Goal: Book appointment/travel/reservation

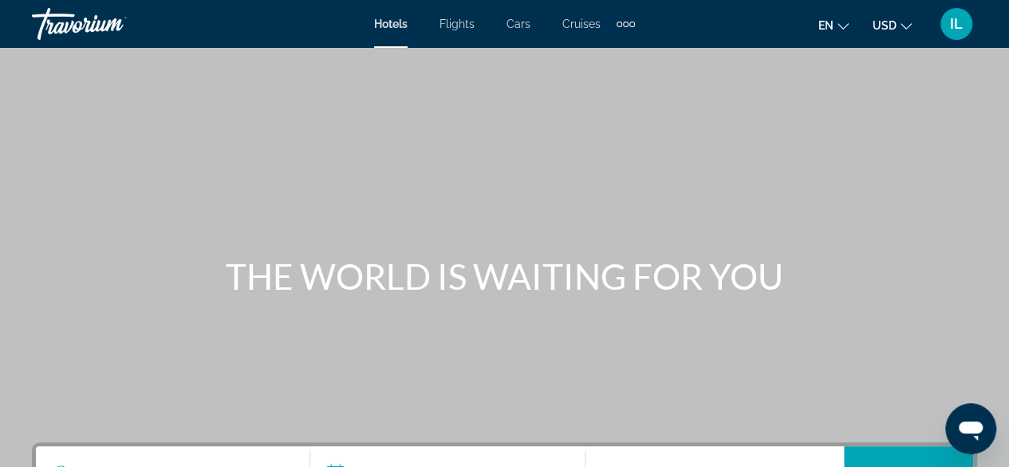
click at [385, 22] on span "Hotels" at bounding box center [391, 24] width 34 height 13
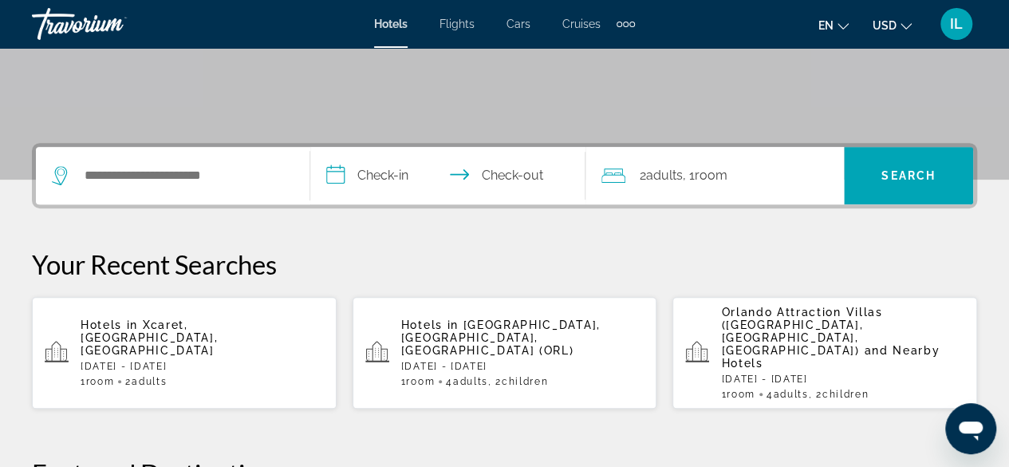
scroll to position [301, 0]
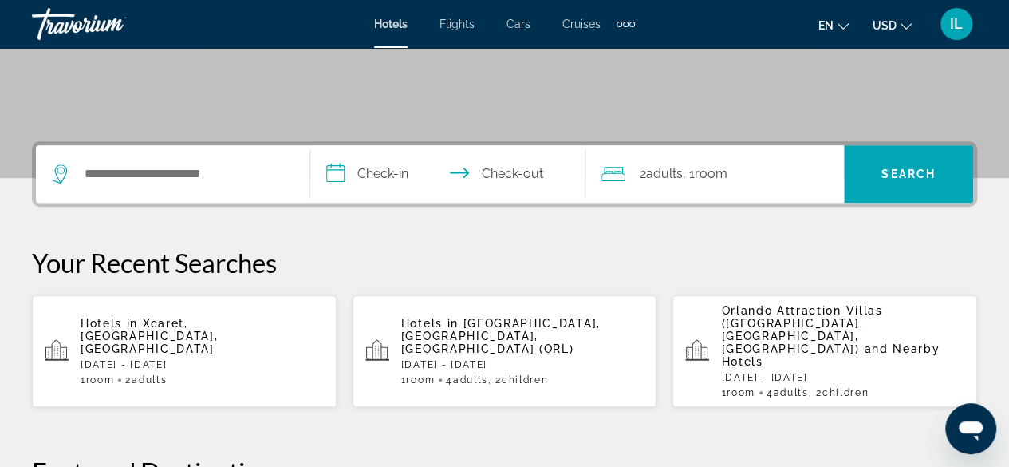
click at [452, 359] on p "Fri, 07 Nov - Sun, 09 Nov" at bounding box center [522, 364] width 243 height 11
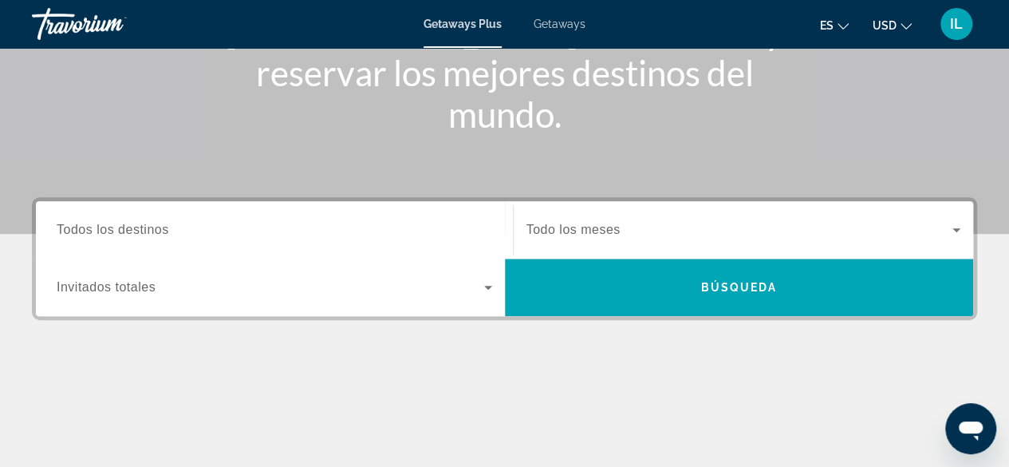
scroll to position [266, 0]
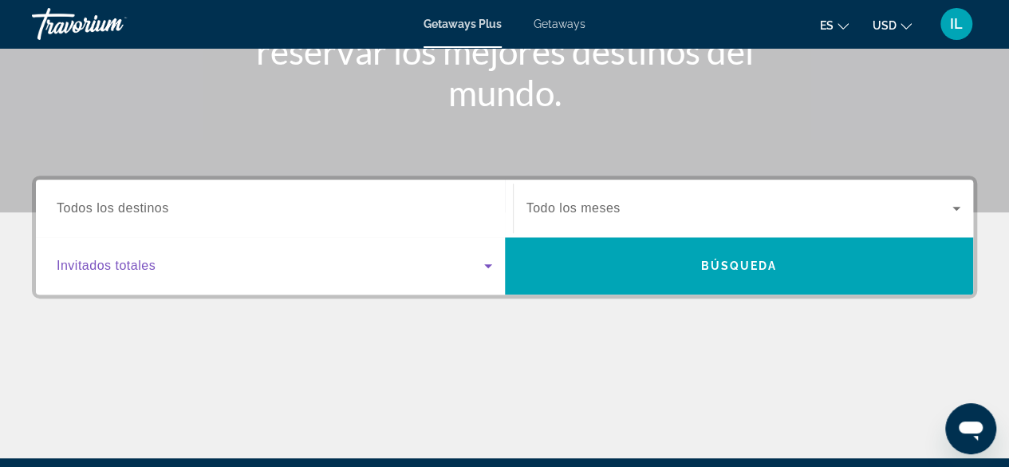
click at [483, 266] on icon "Search widget" at bounding box center [488, 265] width 19 height 19
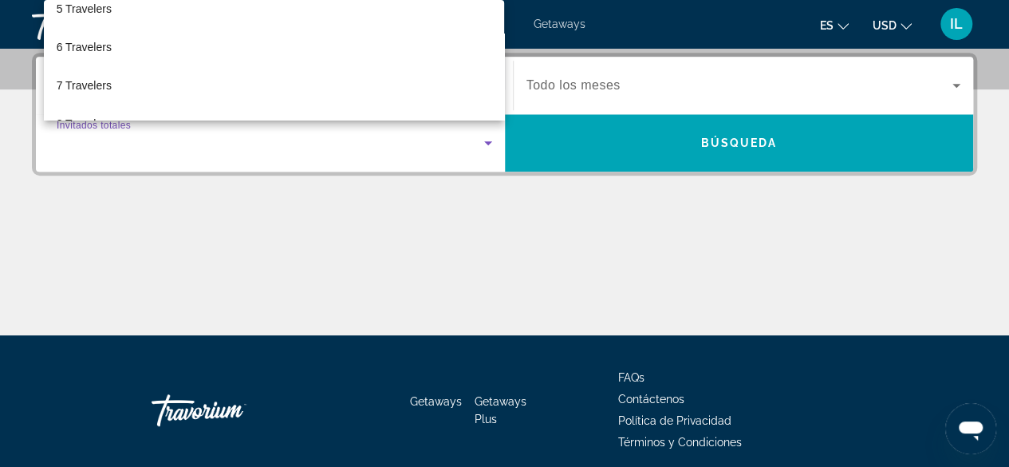
scroll to position [276, 0]
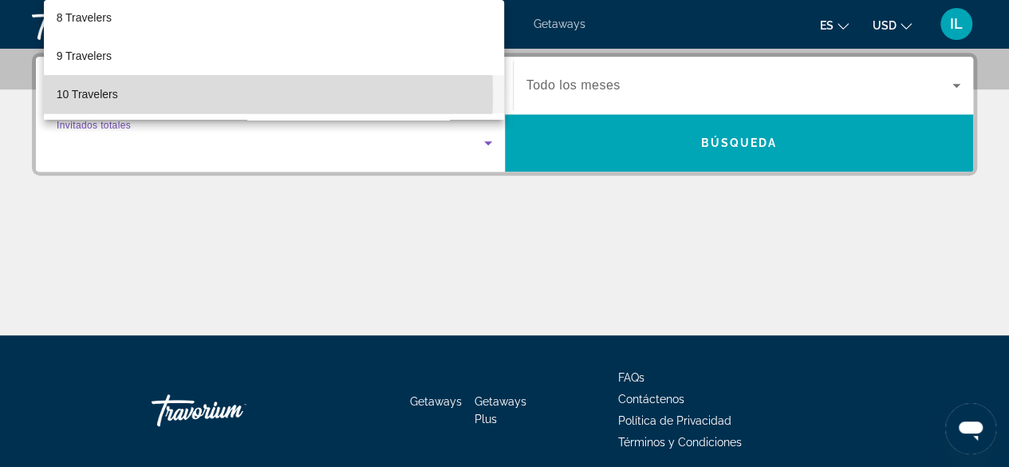
click at [115, 93] on span "10 Travelers" at bounding box center [87, 94] width 61 height 19
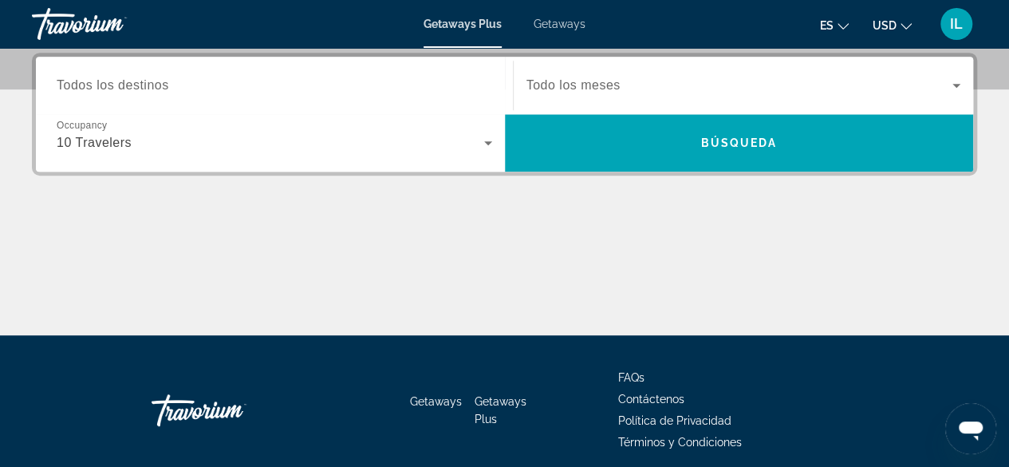
click at [123, 85] on span "Todos los destinos" at bounding box center [113, 85] width 112 height 14
click at [123, 85] on input "Destination Todos los destinos" at bounding box center [275, 86] width 436 height 19
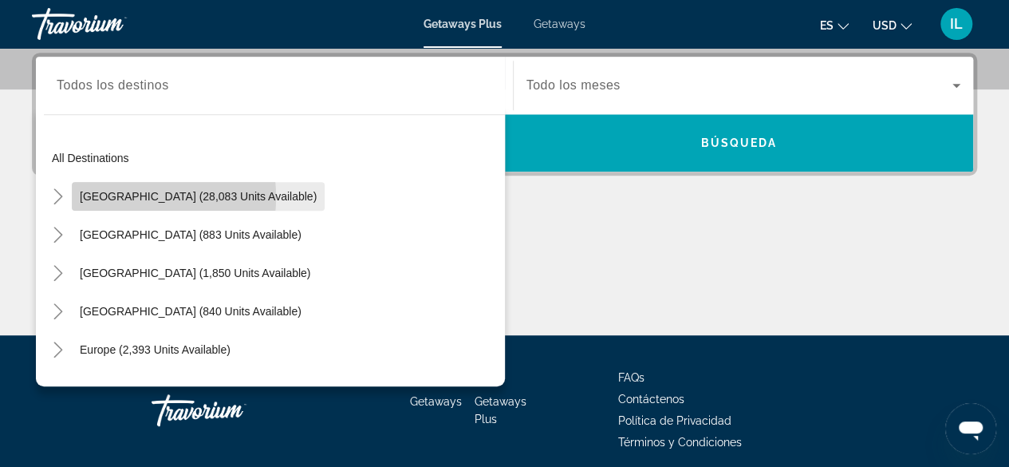
click at [99, 196] on span "[GEOGRAPHIC_DATA] (28,083 units available)" at bounding box center [198, 196] width 237 height 13
type input "**********"
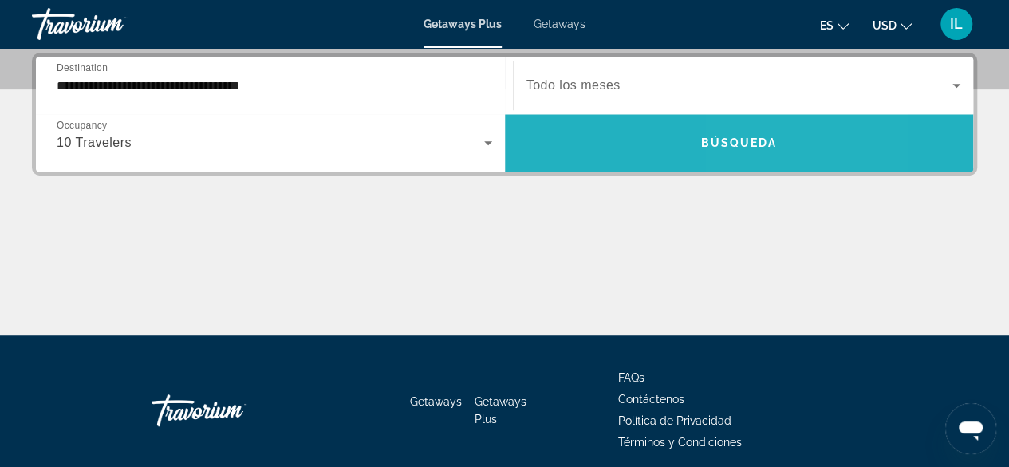
click at [778, 138] on span "Search widget" at bounding box center [739, 143] width 469 height 38
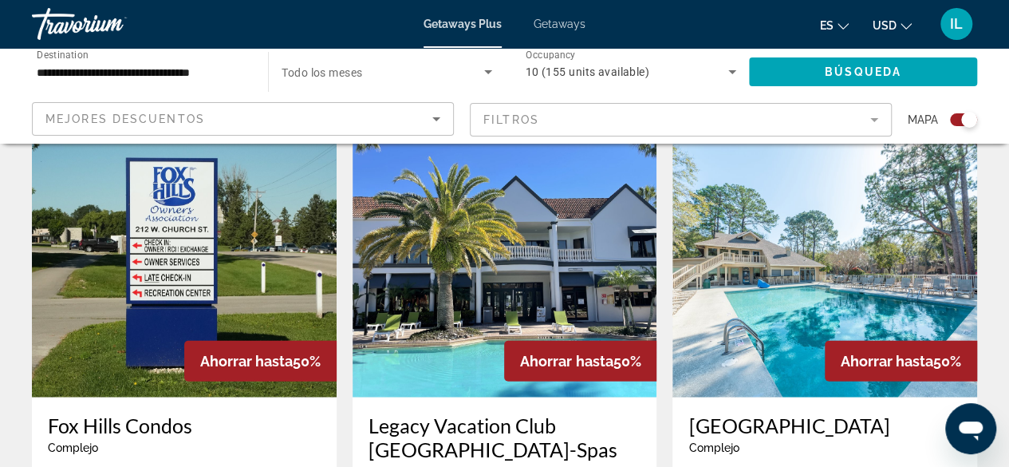
scroll to position [1818, 0]
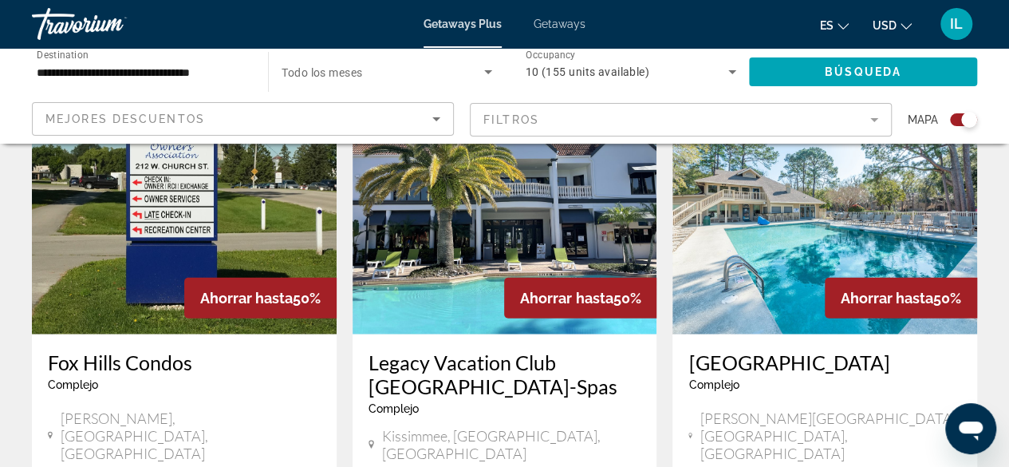
click at [556, 278] on div "Ahorrar hasta 50%" at bounding box center [580, 298] width 152 height 41
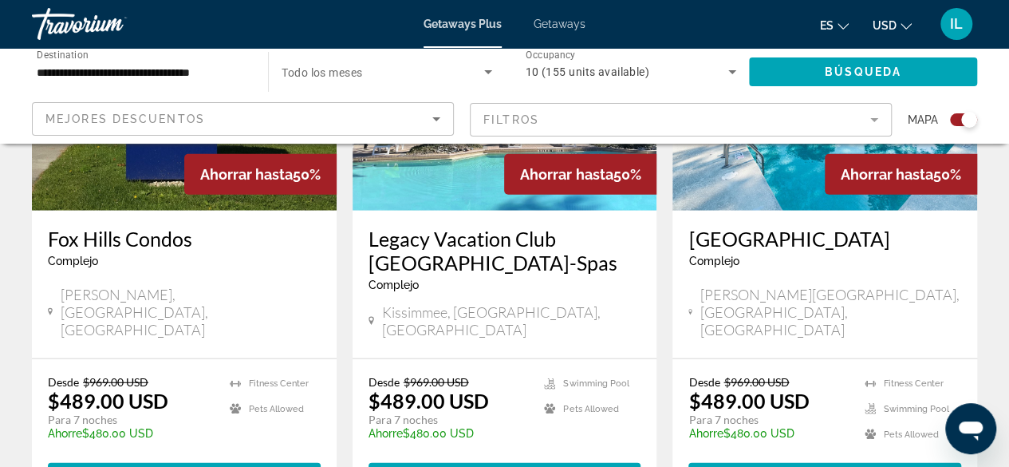
scroll to position [1953, 0]
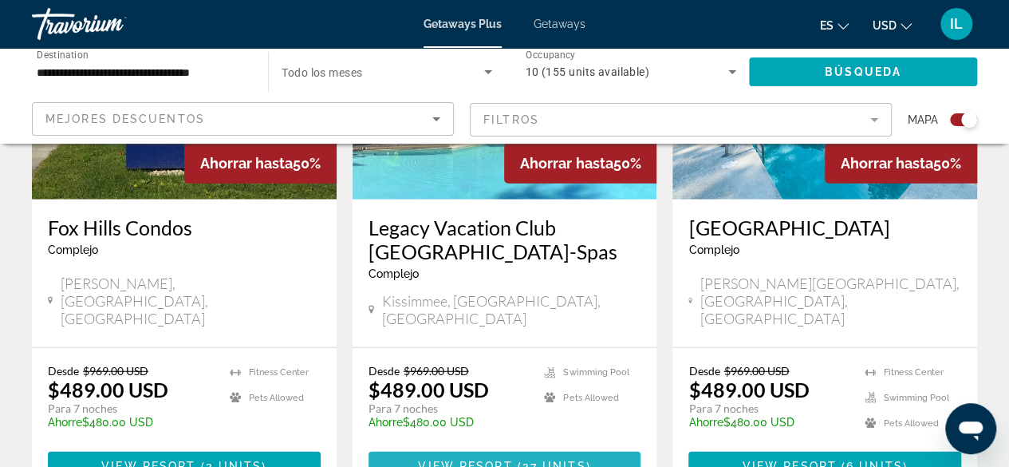
click at [585, 459] on span "( 37 units )" at bounding box center [551, 465] width 78 height 13
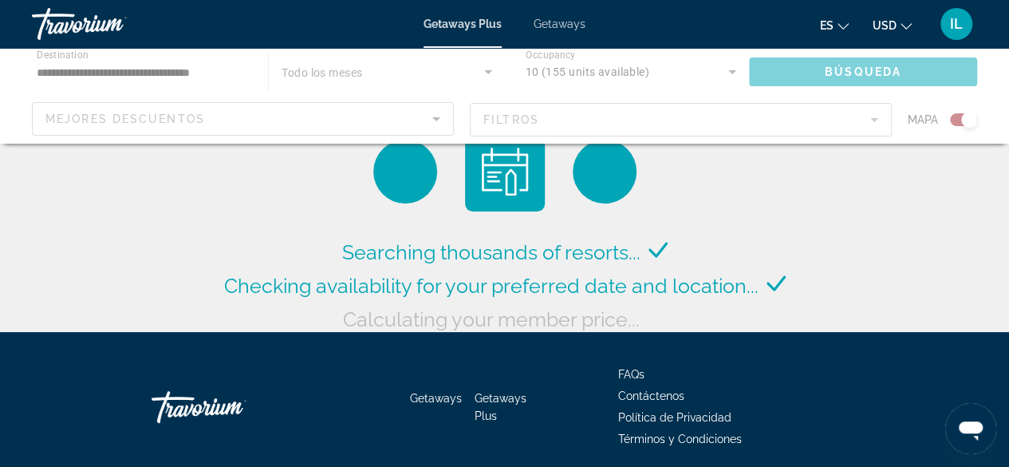
click at [726, 69] on div "Main content" at bounding box center [504, 96] width 1009 height 96
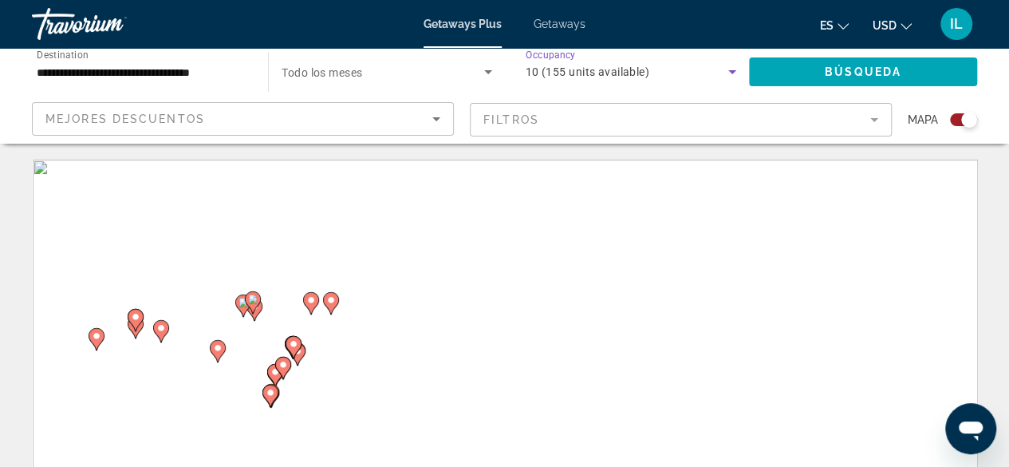
click at [726, 69] on icon "Search widget" at bounding box center [732, 71] width 19 height 19
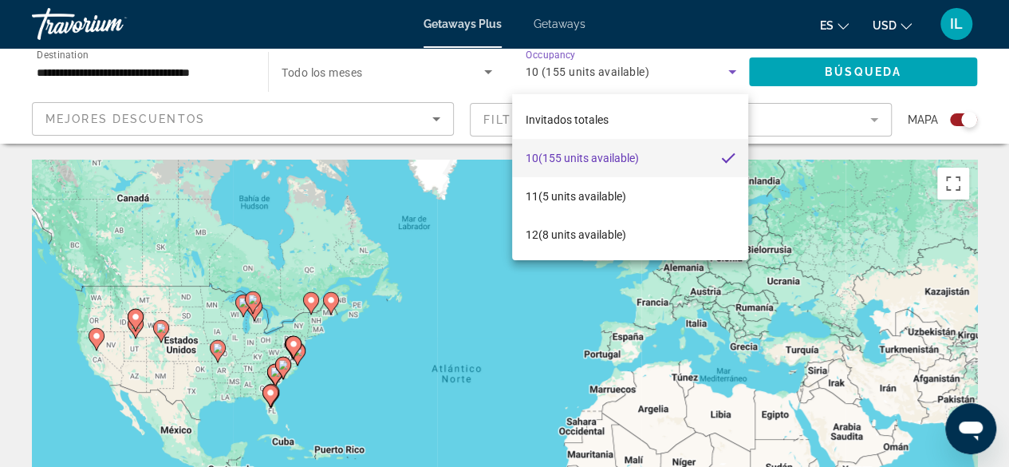
click at [617, 72] on div at bounding box center [504, 233] width 1009 height 467
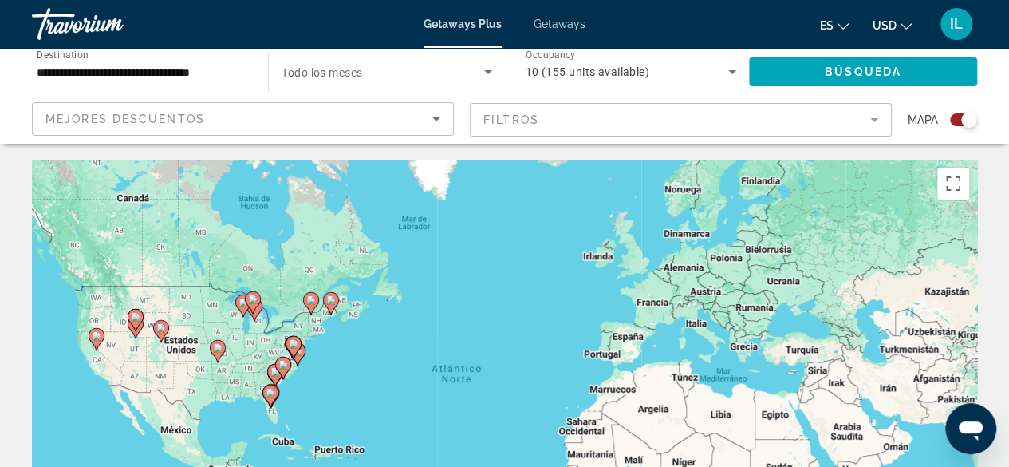
click at [730, 73] on icon "Search widget" at bounding box center [732, 71] width 19 height 19
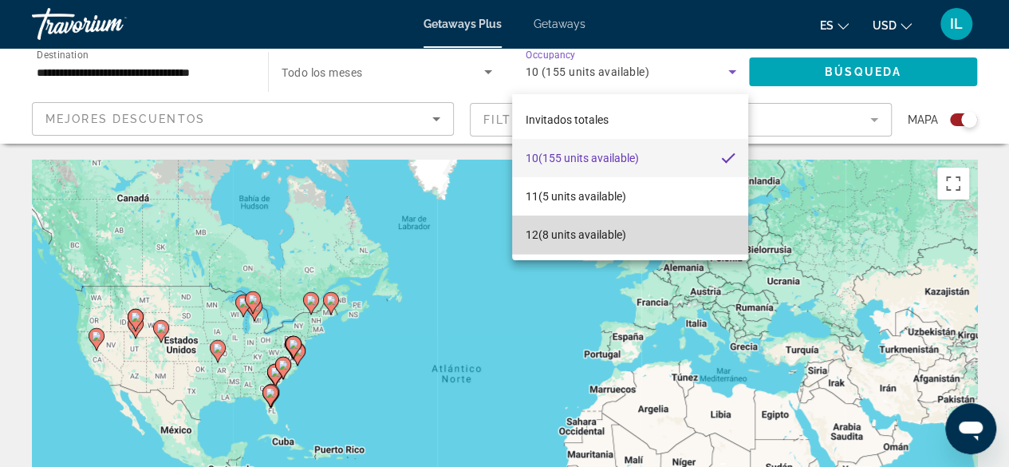
click at [613, 235] on span "12 (8 units available)" at bounding box center [575, 234] width 101 height 19
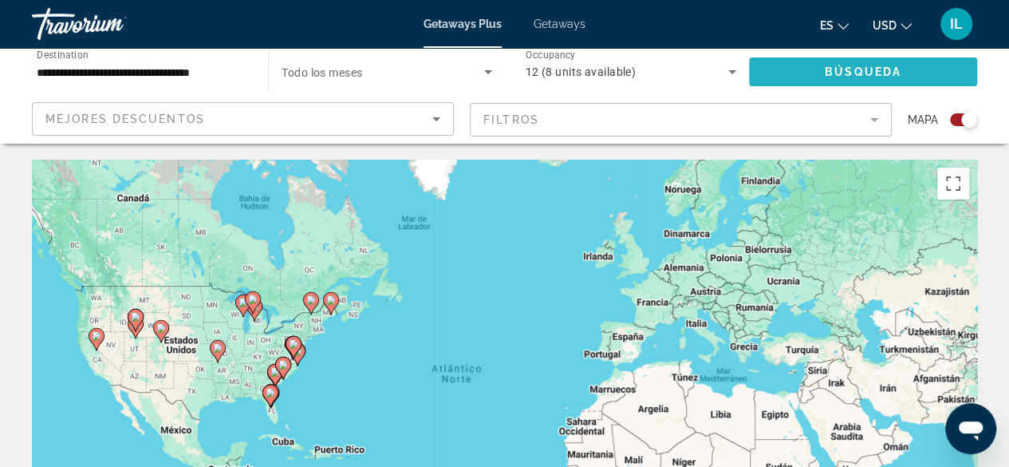
click at [812, 79] on span "Search widget" at bounding box center [863, 72] width 228 height 38
